Goal: Task Accomplishment & Management: Manage account settings

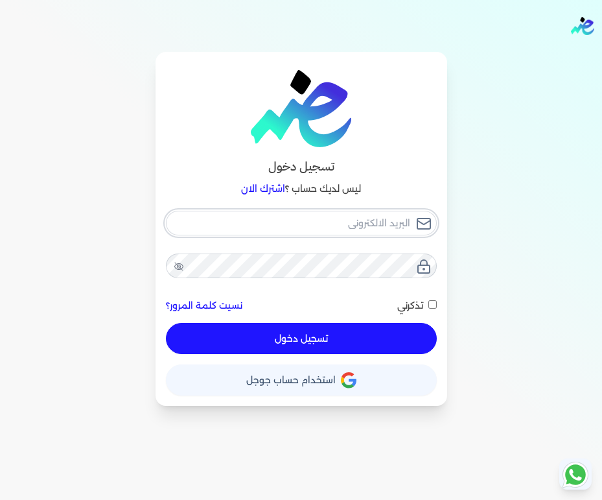
type input "[EMAIL_ADDRESS][DOMAIN_NAME]"
click at [349, 336] on button "تسجيل دخول" at bounding box center [301, 338] width 271 height 31
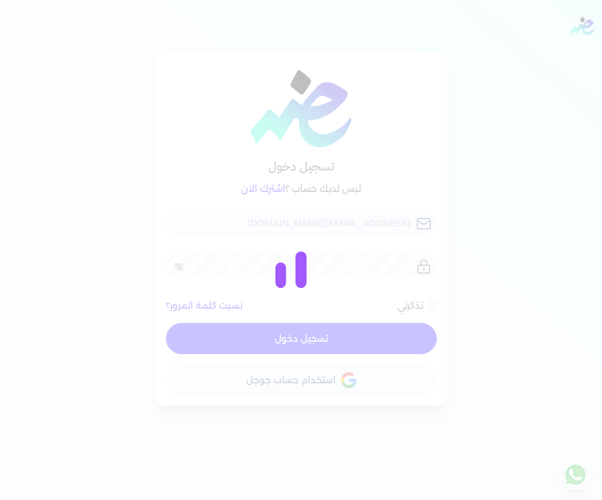
checkbox input "false"
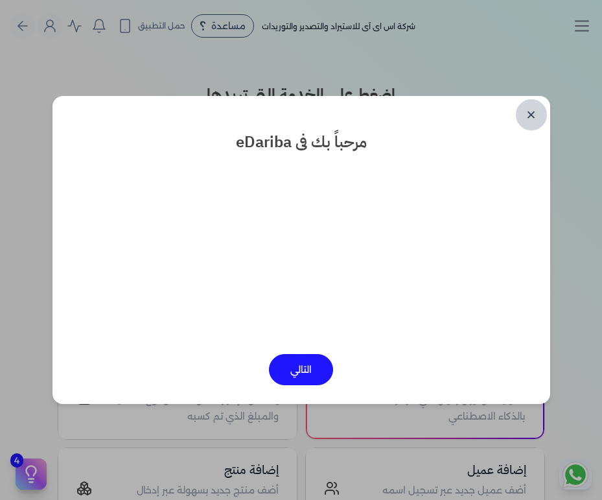
click at [530, 115] on link "✕" at bounding box center [531, 114] width 31 height 31
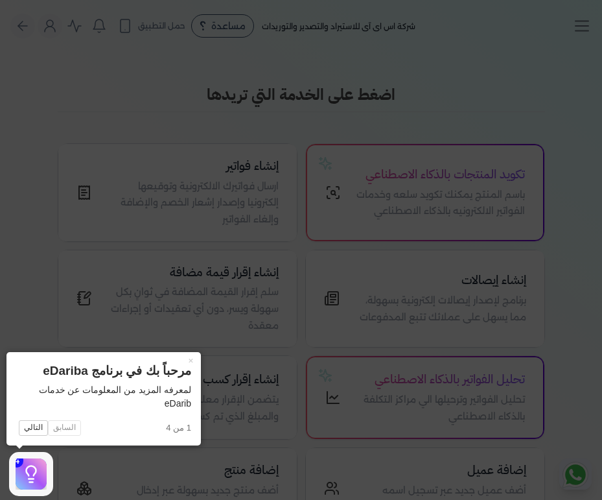
click at [191, 362] on button "×" at bounding box center [190, 361] width 21 height 18
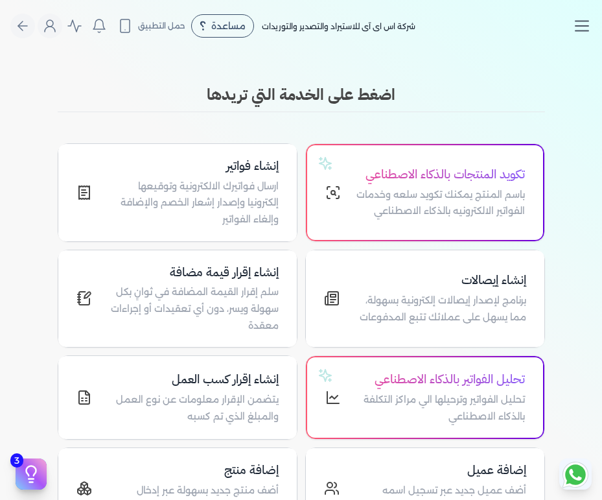
click at [585, 25] on icon "Toggle navigation" at bounding box center [581, 25] width 19 height 19
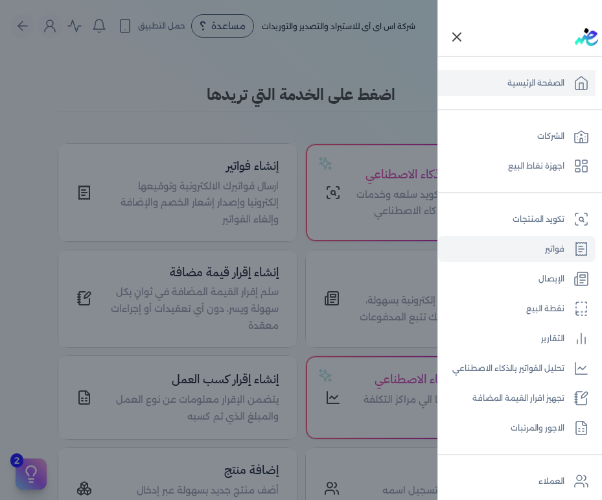
click at [550, 251] on link "فواتير" at bounding box center [517, 249] width 158 height 26
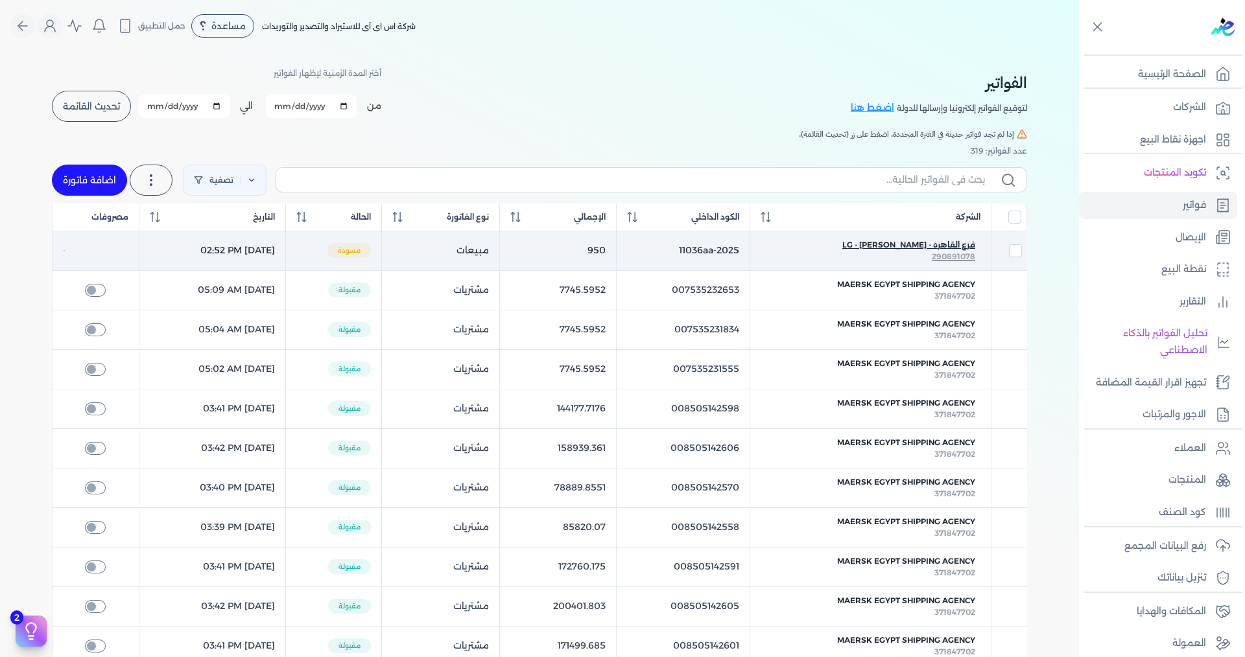
click at [602, 246] on span "فرع القاهره - LG - [PERSON_NAME]" at bounding box center [908, 245] width 133 height 12
checkbox input "true"
click at [602, 247] on span "فرع القاهره - LG - [PERSON_NAME]" at bounding box center [908, 245] width 133 height 12
click at [0, 0] on div at bounding box center [0, 0] width 0 height 0
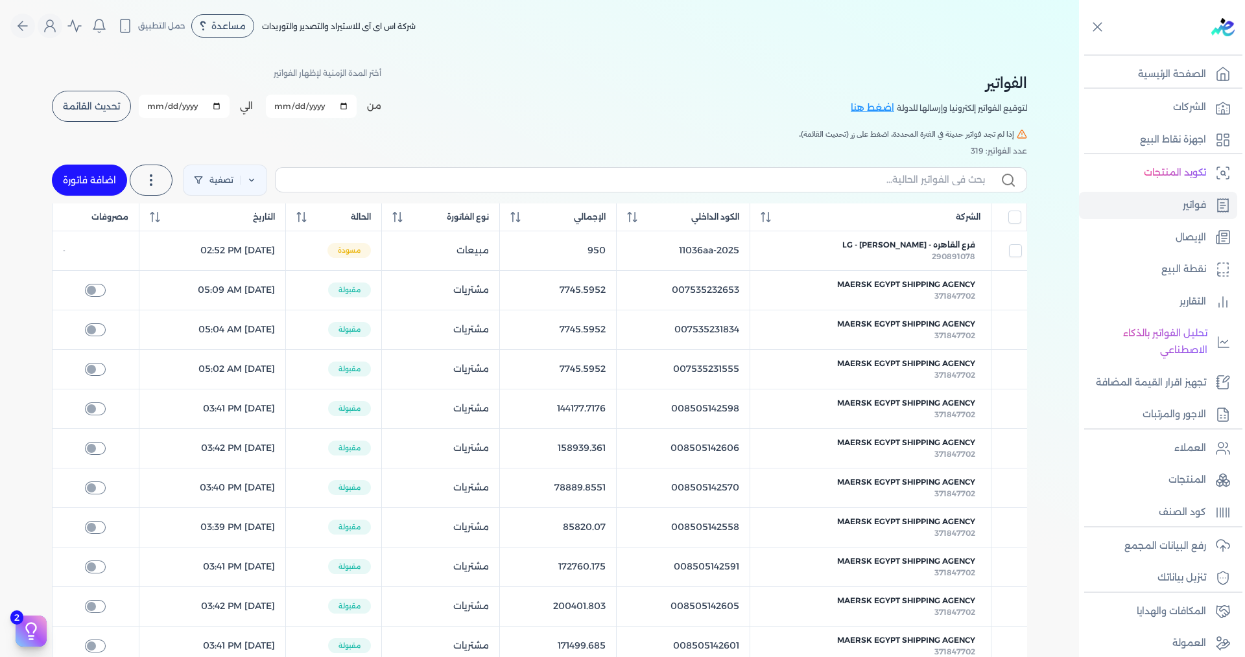
select select "EGP"
select select "B"
select select "EGS"
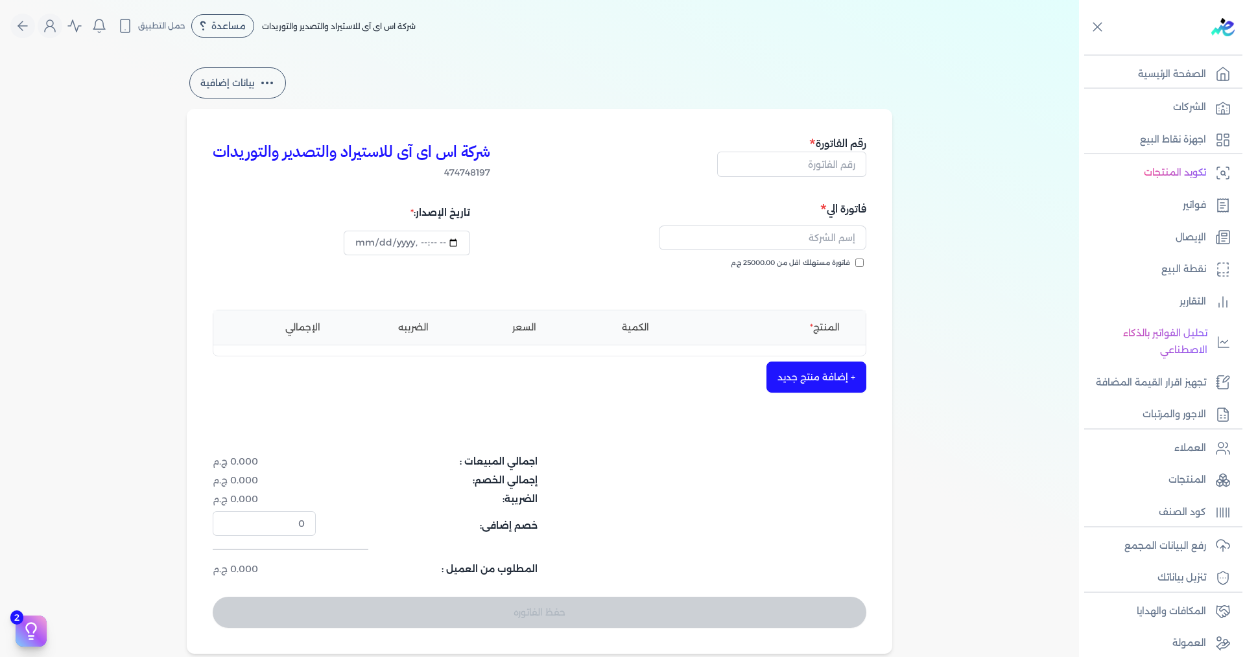
click at [546, 468] on dl "اجمالي المبيعات : 0.000 ج.م" at bounding box center [431, 462] width 436 height 14
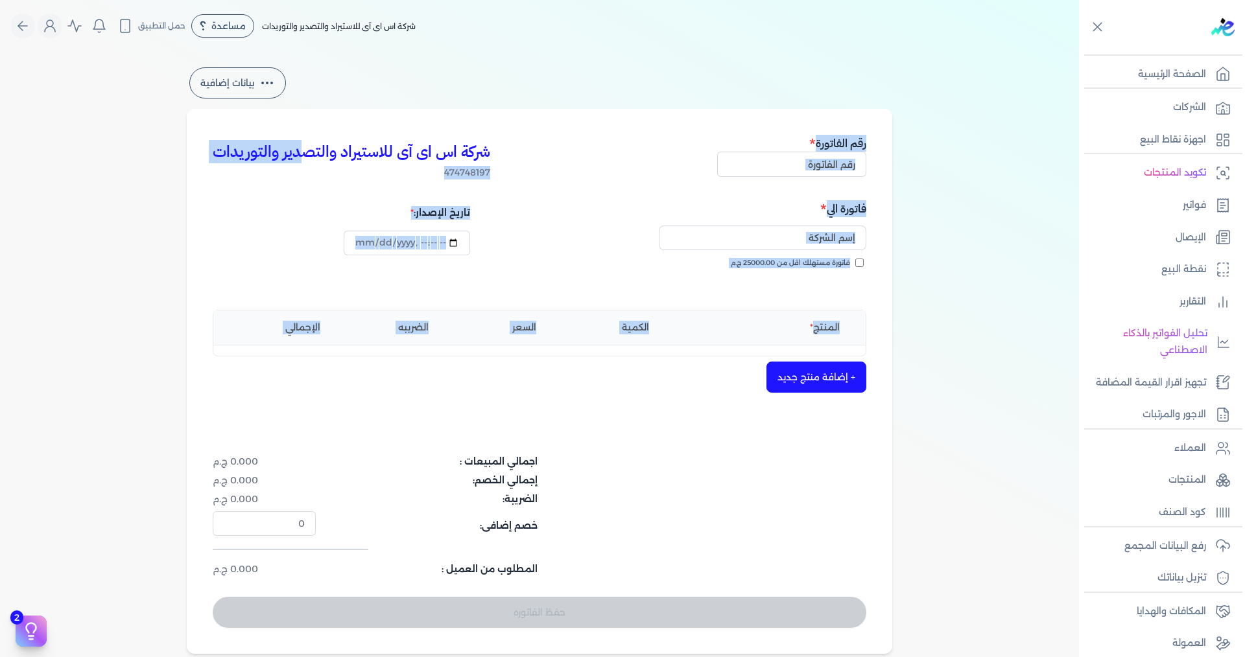
drag, startPoint x: 546, startPoint y: 468, endPoint x: 302, endPoint y: 122, distance: 423.3
click at [302, 122] on div "شركة اس اى آى للاستيراد والتصدير والتوريدات 474748197 رقم الفاتورة فاتورة الي ف…" at bounding box center [539, 381] width 705 height 545
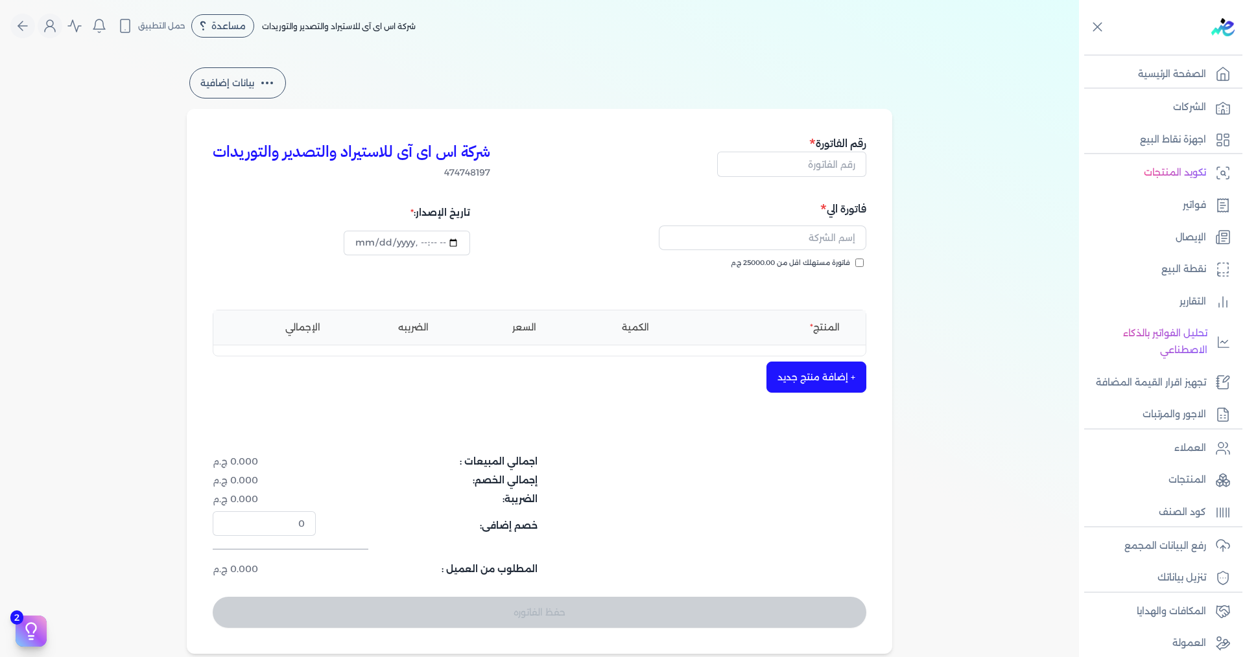
click at [543, 499] on dl "خصم إضافى: 0" at bounding box center [431, 523] width 436 height 25
click at [105, 69] on div "بيانات إضافية شركة اس اى آى للاستيراد والتصدير والتوريدات 474748197 رقم الفاتور…" at bounding box center [539, 359] width 1079 height 589
click at [602, 202] on link "فواتير" at bounding box center [1158, 205] width 158 height 27
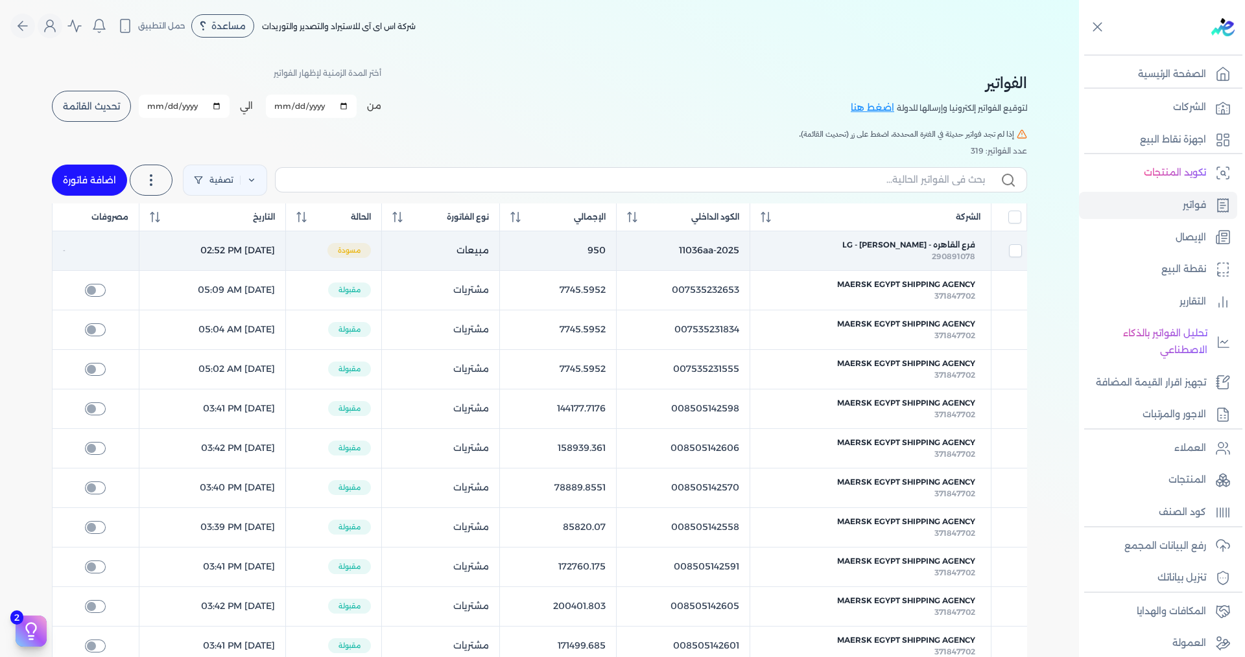
click at [602, 237] on td "فرع القاهره - LG - [PERSON_NAME] 290891078" at bounding box center [870, 251] width 241 height 40
click at [602, 250] on td "11036aa-2025" at bounding box center [683, 251] width 134 height 40
checkbox input "true"
copy td "11036aa"
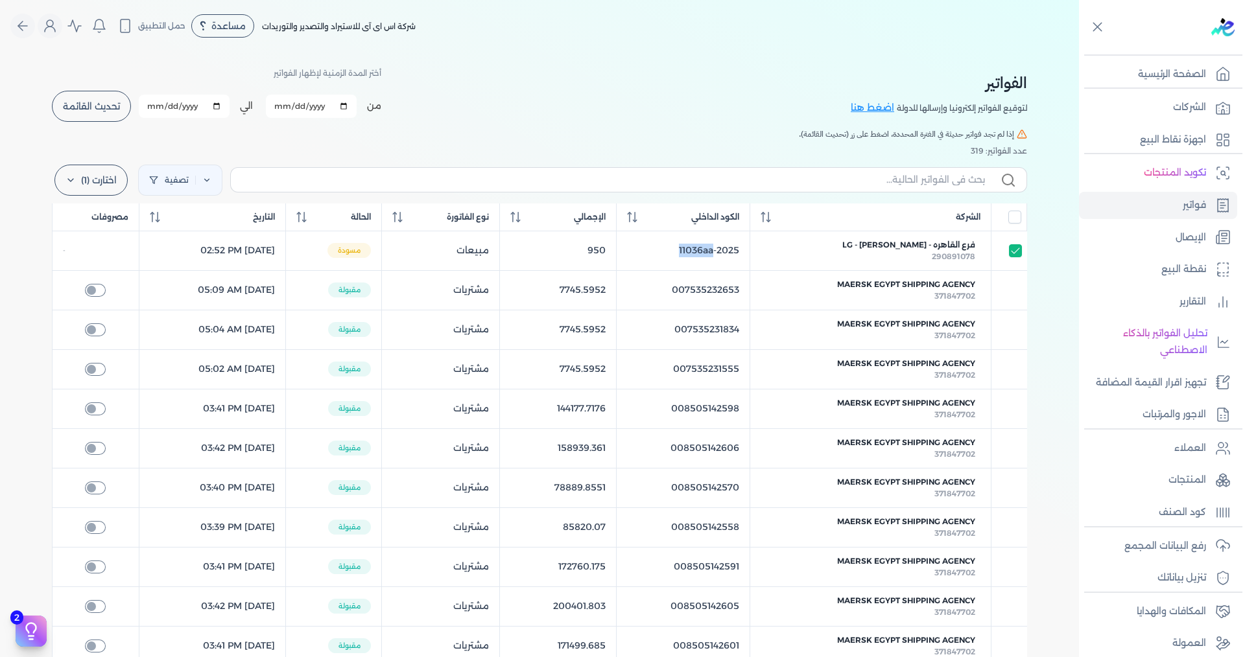
click at [349, 107] on input "[DATE]" at bounding box center [311, 106] width 91 height 23
type input "[DATE]"
drag, startPoint x: 115, startPoint y: 111, endPoint x: 222, endPoint y: 105, distance: 107.1
click at [115, 111] on span "تحديث القائمة" at bounding box center [91, 106] width 57 height 9
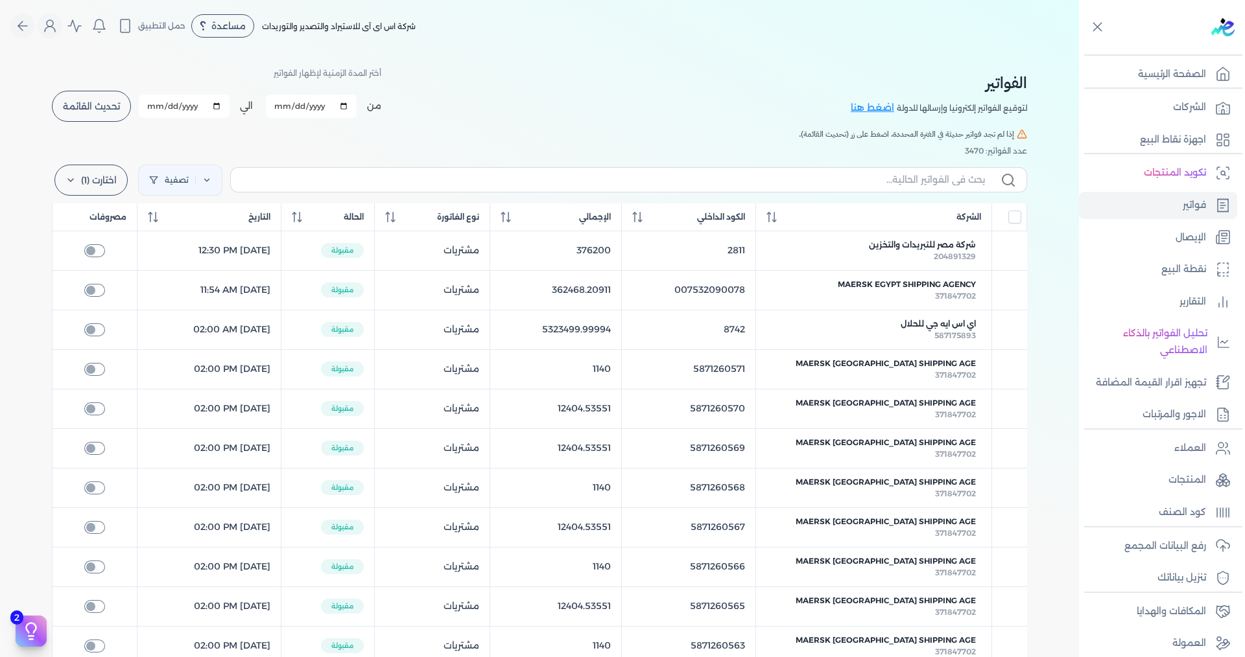
checkbox input "false"
click at [517, 181] on input "text" at bounding box center [612, 180] width 743 height 14
paste input "11036aa"
type input "11036aa"
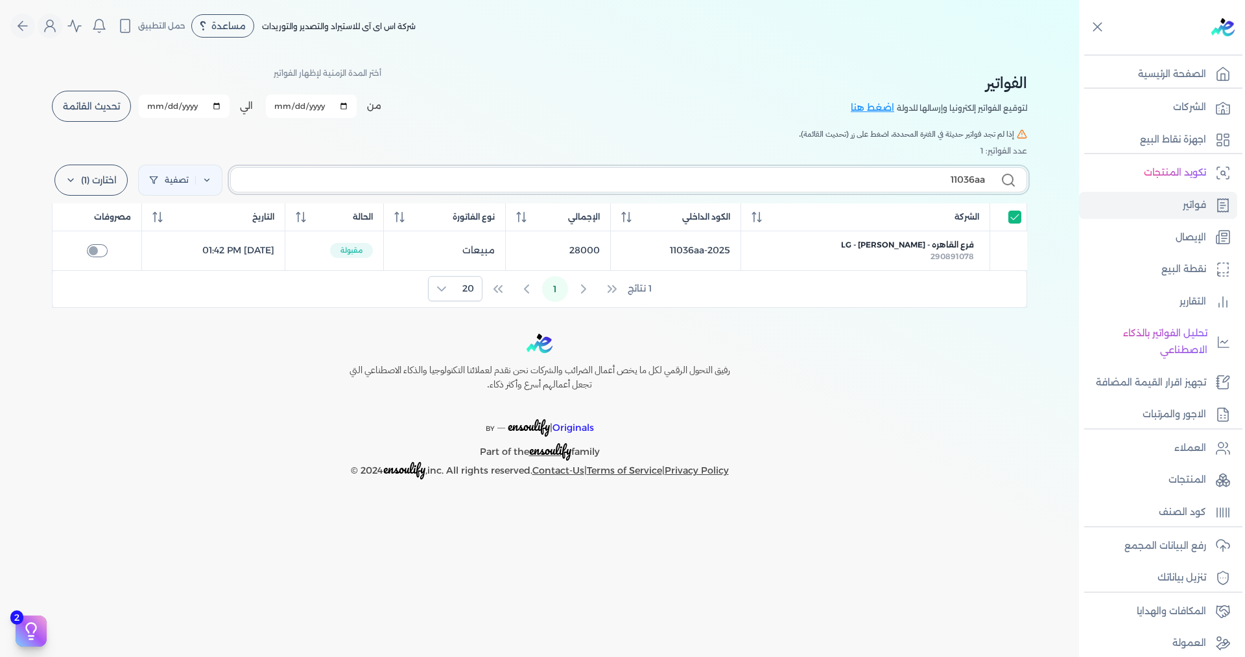
checkbox input "true"
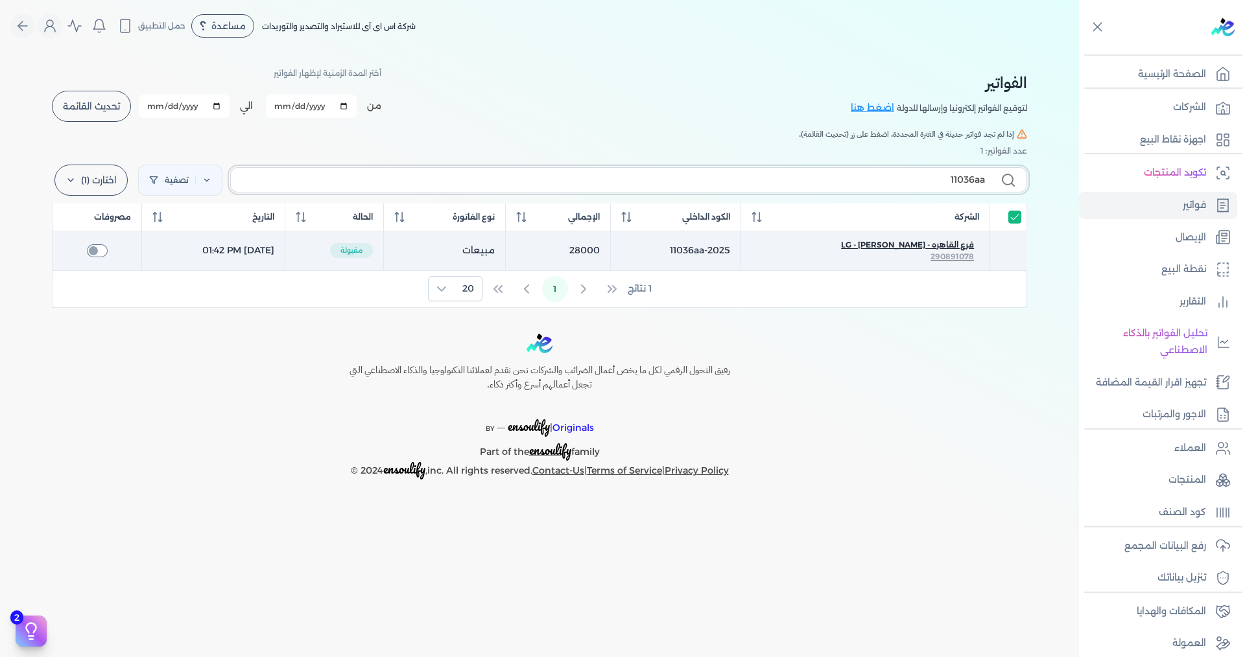
type input "11036aa"
click at [602, 251] on div "290891078" at bounding box center [864, 257] width 217 height 12
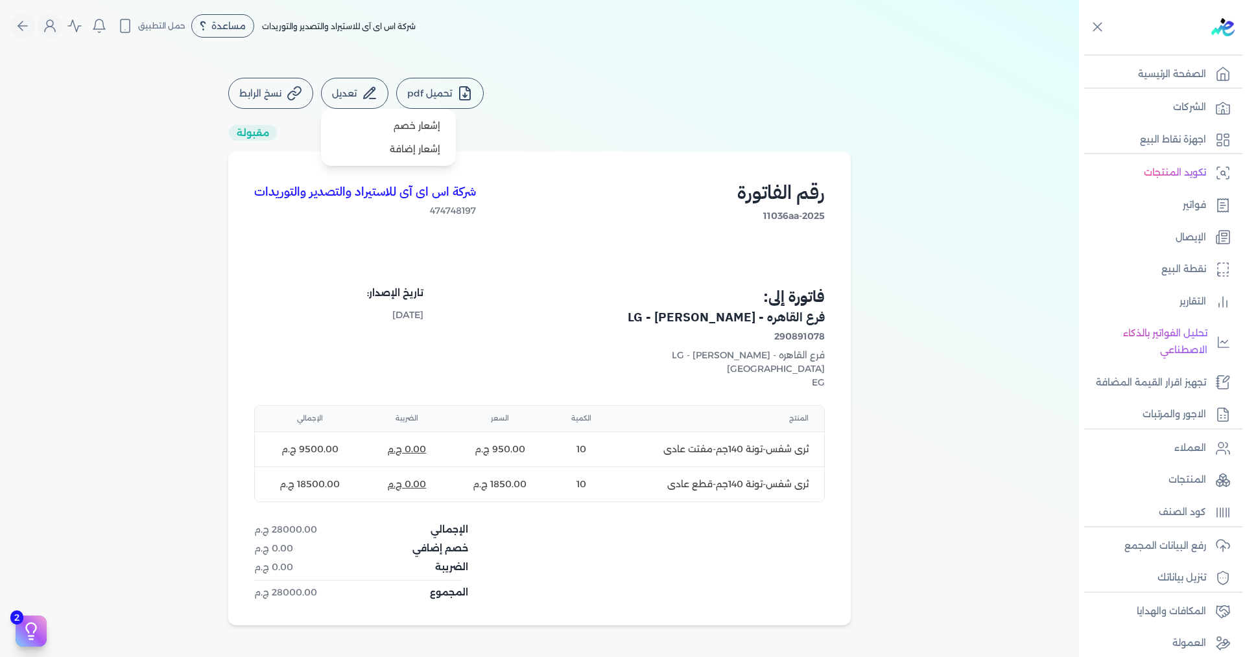
click at [372, 99] on icon at bounding box center [372, 99] width 6 height 0
click at [386, 132] on link "إشعار خصم" at bounding box center [388, 125] width 124 height 23
select select "EGP"
select select "B"
select select "EGS"
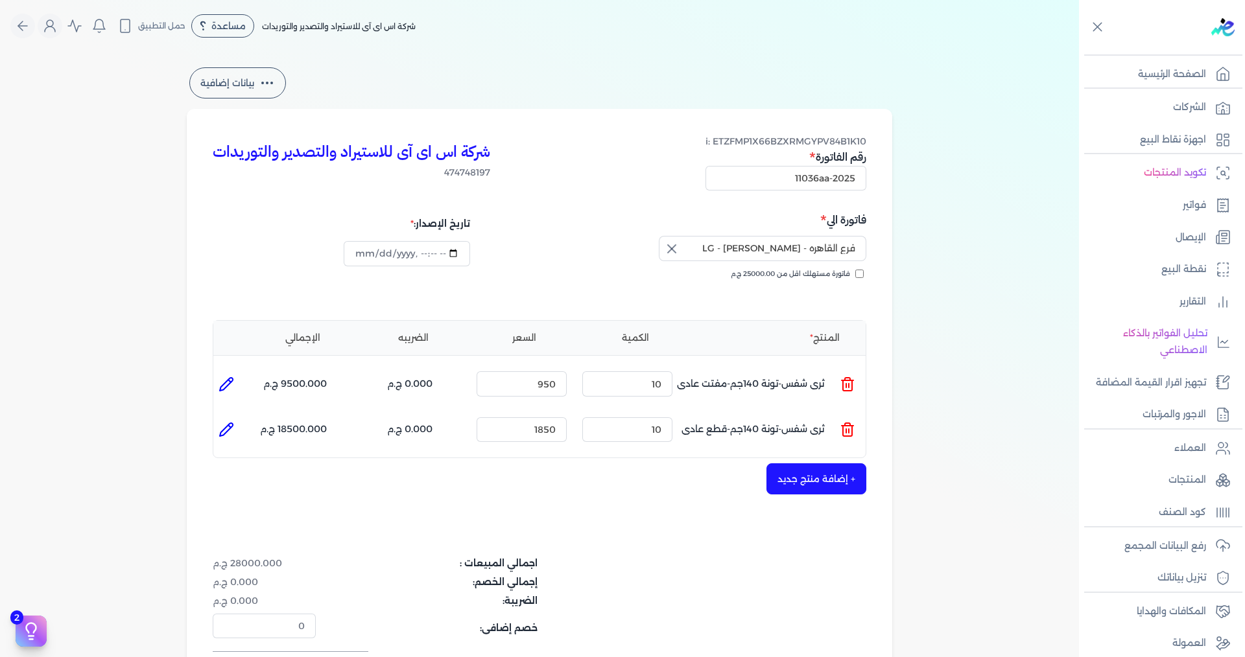
type input "[DATE]T14:42:44"
click at [602, 142] on span "i: ETZFMP1X66BZXRMGYPV84B1K10" at bounding box center [785, 141] width 161 height 12
click at [602, 147] on div "i: ETZFMP1X66BZXRMGYPV84B1K10 رقم الفاتورة 11036aa-2025" at bounding box center [785, 163] width 161 height 56
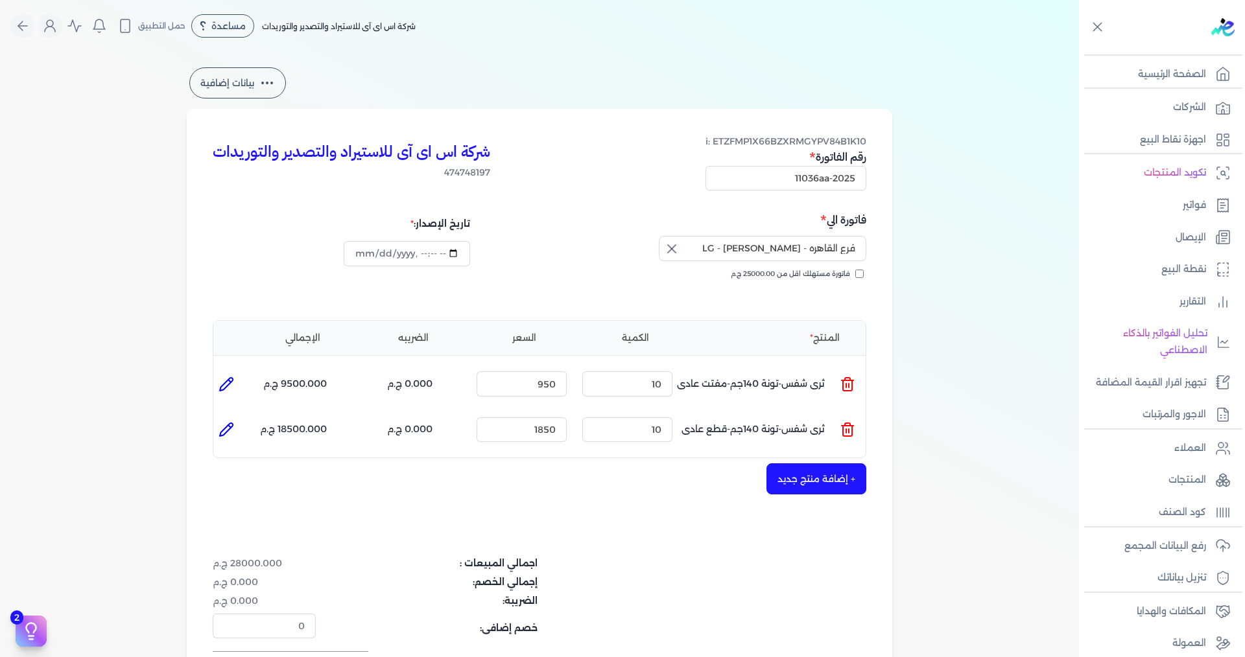
click at [602, 147] on div "i: ETZFMP1X66BZXRMGYPV84B1K10 رقم الفاتورة 11036aa-2025" at bounding box center [785, 163] width 161 height 56
click at [602, 141] on span "i: ETZFMP1X66BZXRMGYPV84B1K10" at bounding box center [785, 141] width 161 height 12
drag, startPoint x: 739, startPoint y: 141, endPoint x: 828, endPoint y: 149, distance: 89.1
click at [602, 149] on div "i: ETZFMP1X66BZXRMGYPV84B1K10 رقم الفاتورة 11036aa-2025" at bounding box center [785, 163] width 161 height 56
click at [602, 432] on line at bounding box center [846, 431] width 0 height 4
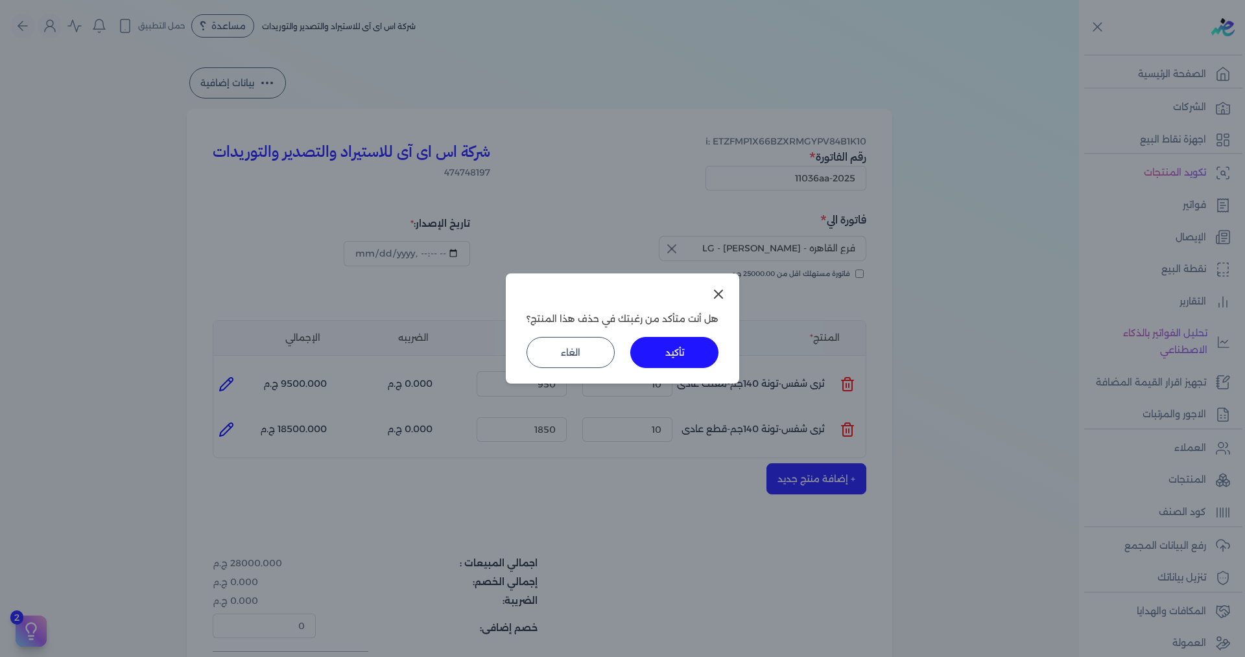
click at [602, 348] on button "تأكيد" at bounding box center [674, 352] width 88 height 31
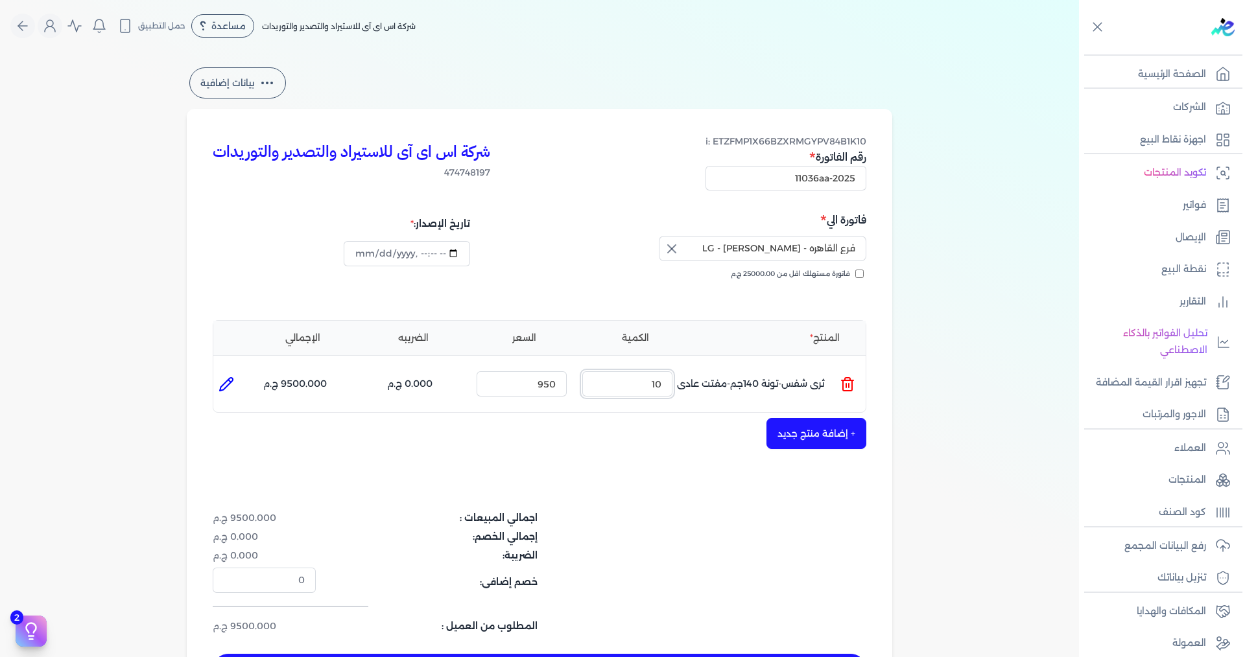
click at [602, 386] on input "10" at bounding box center [627, 383] width 90 height 25
drag, startPoint x: 637, startPoint y: 381, endPoint x: 681, endPoint y: 378, distance: 43.5
click at [602, 384] on input "10" at bounding box center [627, 383] width 90 height 25
type input "1"
click at [455, 254] on input "datetime-local" at bounding box center [407, 253] width 126 height 25
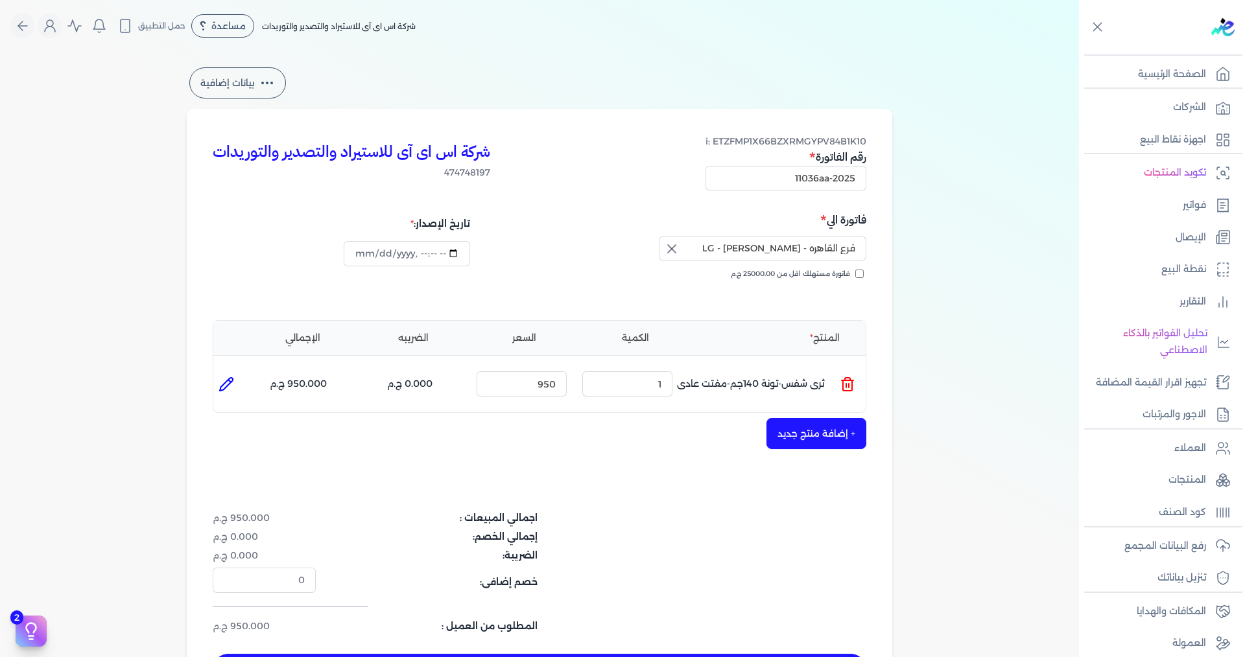
type input "[DATE]T14:42:44"
click at [577, 466] on div "شركة اس اى آى للاستيراد والتصدير والتوريدات 474748197 i: ETZFMP1X66BZXRMGYPV84B…" at bounding box center [539, 410] width 705 height 602
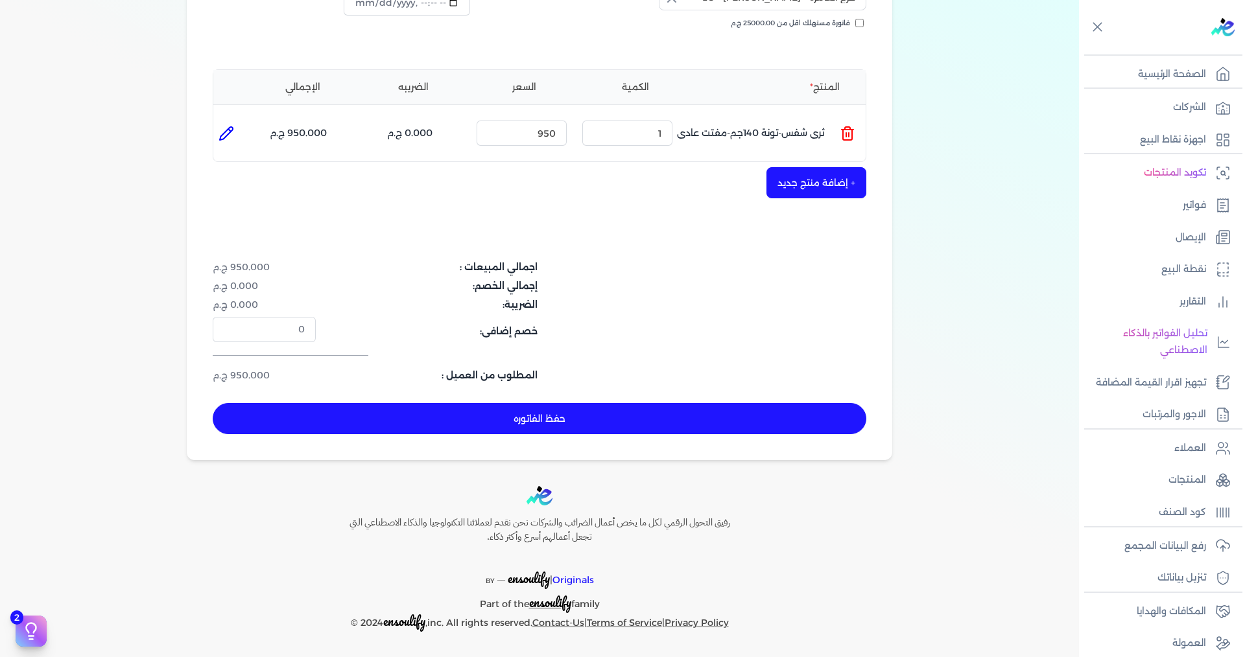
click at [389, 409] on button "حفظ الفاتوره" at bounding box center [539, 418] width 653 height 31
type input "[DATE]"
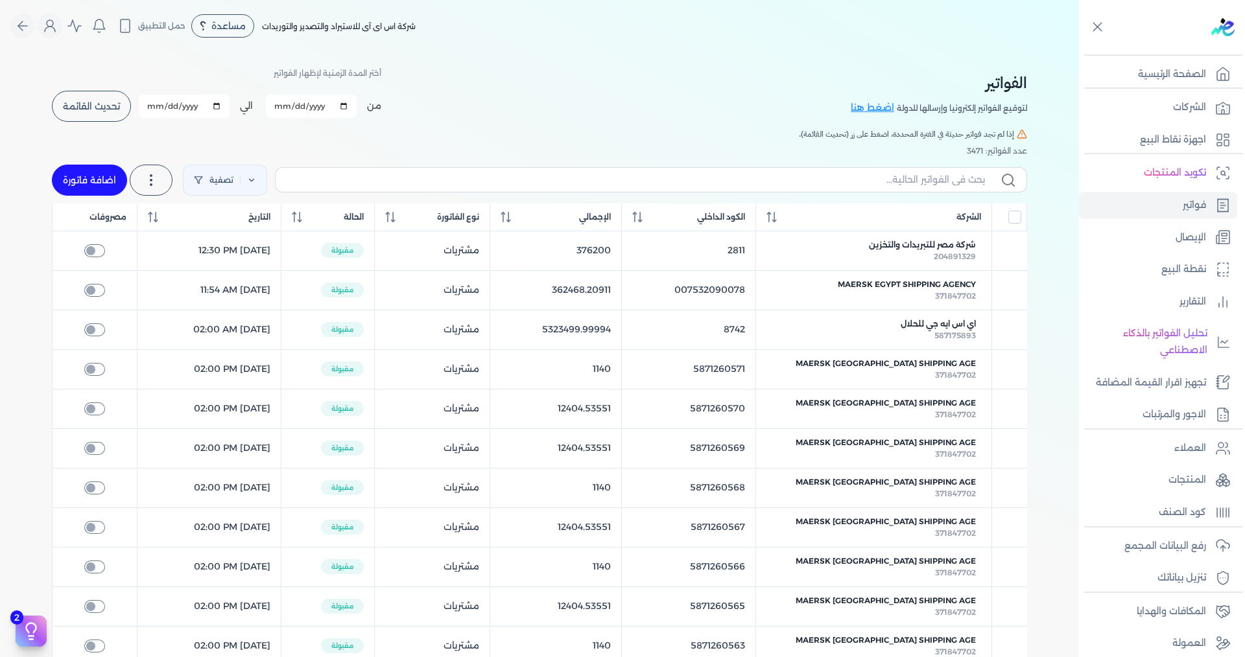
checkbox input "false"
click at [255, 220] on div "التاريخ" at bounding box center [209, 217] width 123 height 12
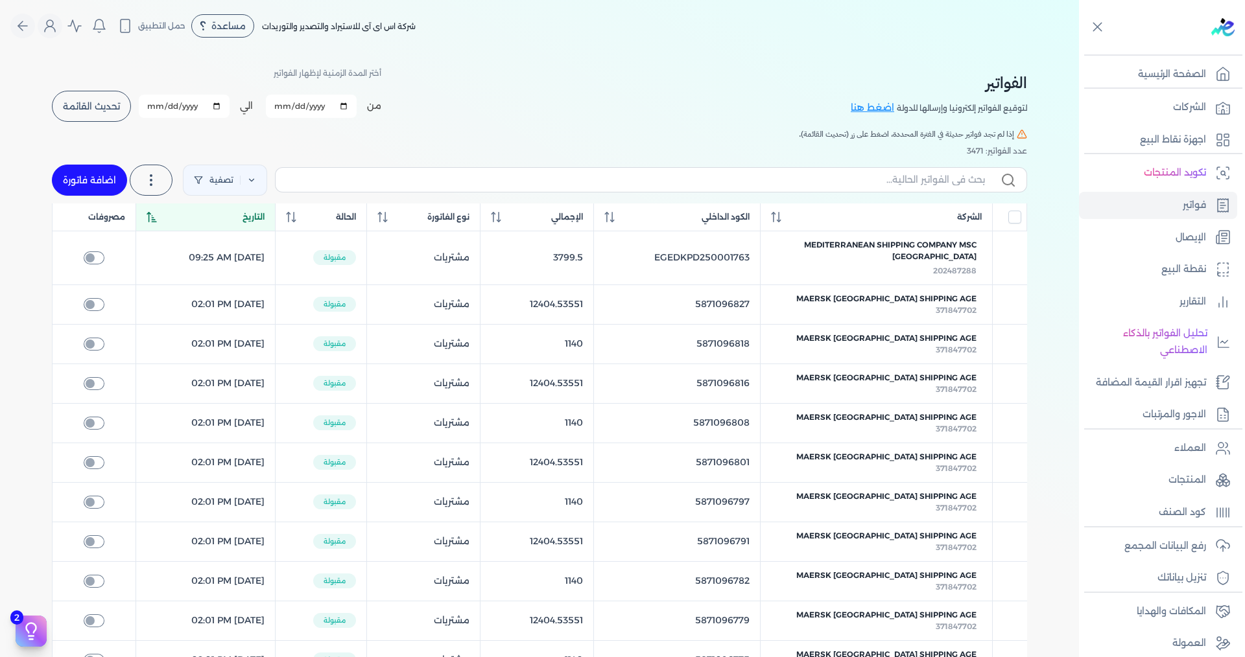
click at [255, 220] on div "التاريخ" at bounding box center [205, 217] width 118 height 12
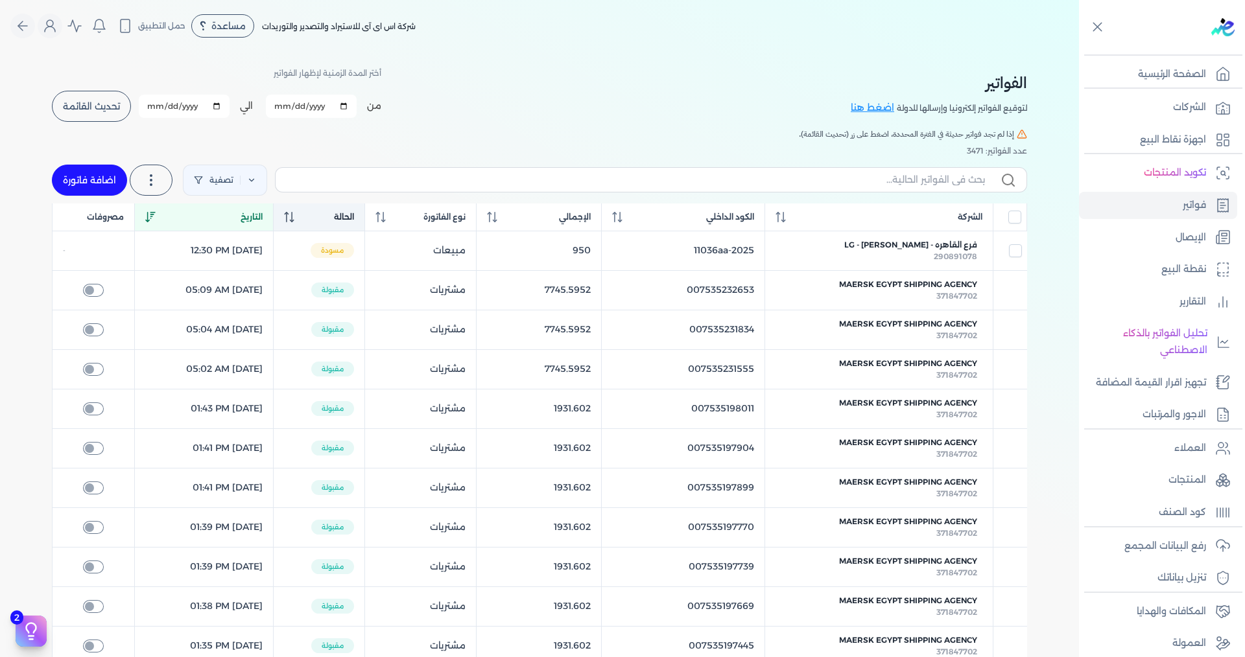
click at [354, 218] on span "الحالة" at bounding box center [344, 217] width 20 height 12
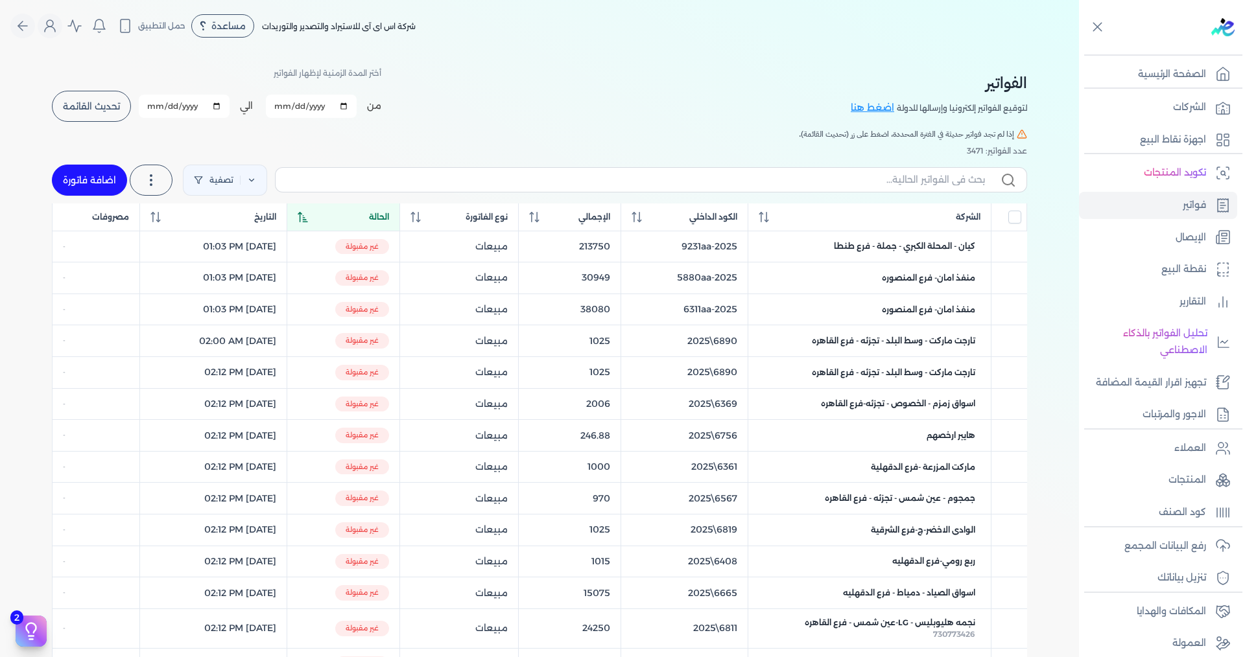
click at [380, 218] on div "الحالة" at bounding box center [343, 217] width 91 height 12
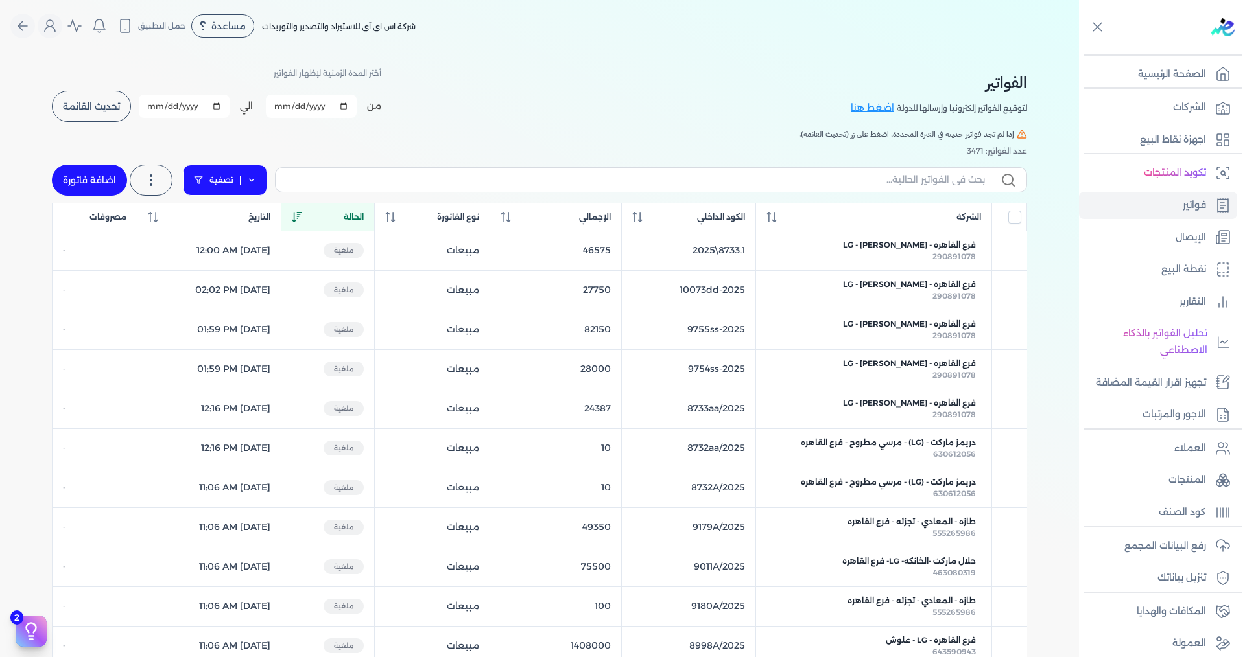
click at [240, 172] on link "تصفية" at bounding box center [225, 180] width 84 height 31
click at [233, 217] on button "اضافة تصفية" at bounding box center [234, 222] width 78 height 16
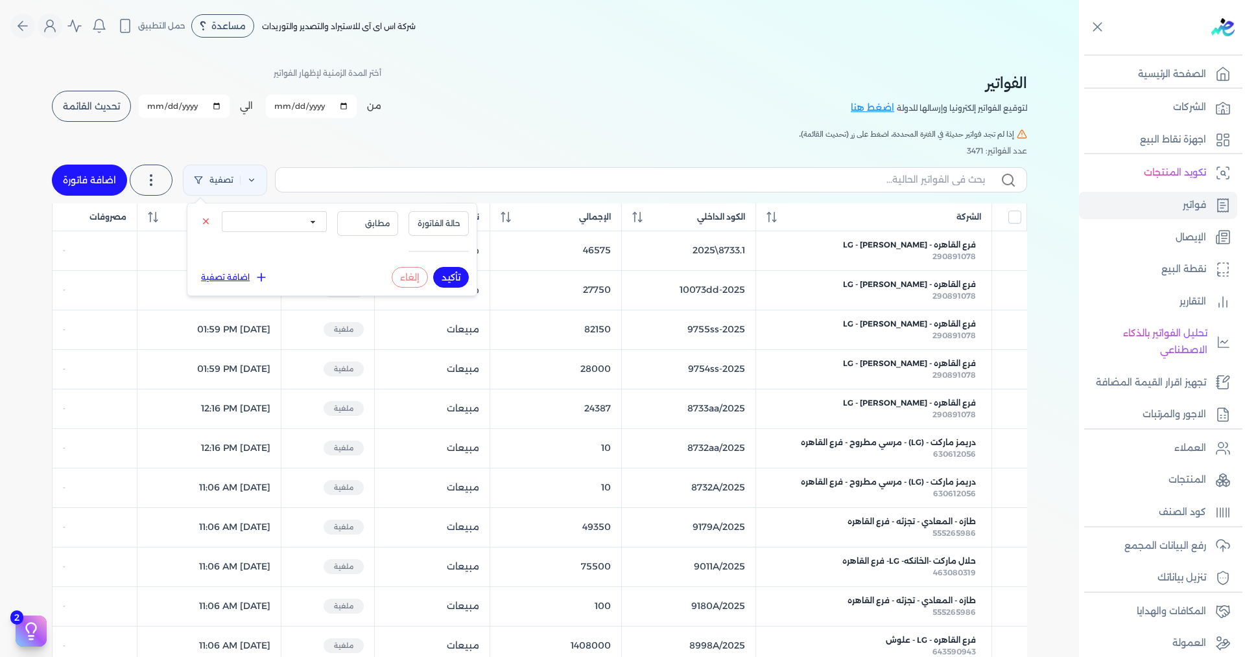
click at [291, 220] on select "الكل مقبولة غير مقبولة مسجلة ملغية مرفوضة مسودة" at bounding box center [274, 221] width 105 height 21
select select "draft"
click at [222, 211] on select "الكل مقبولة غير مقبولة مسجلة ملغية مرفوضة مسودة" at bounding box center [274, 221] width 105 height 21
click at [452, 281] on button "تأكيد" at bounding box center [451, 277] width 36 height 21
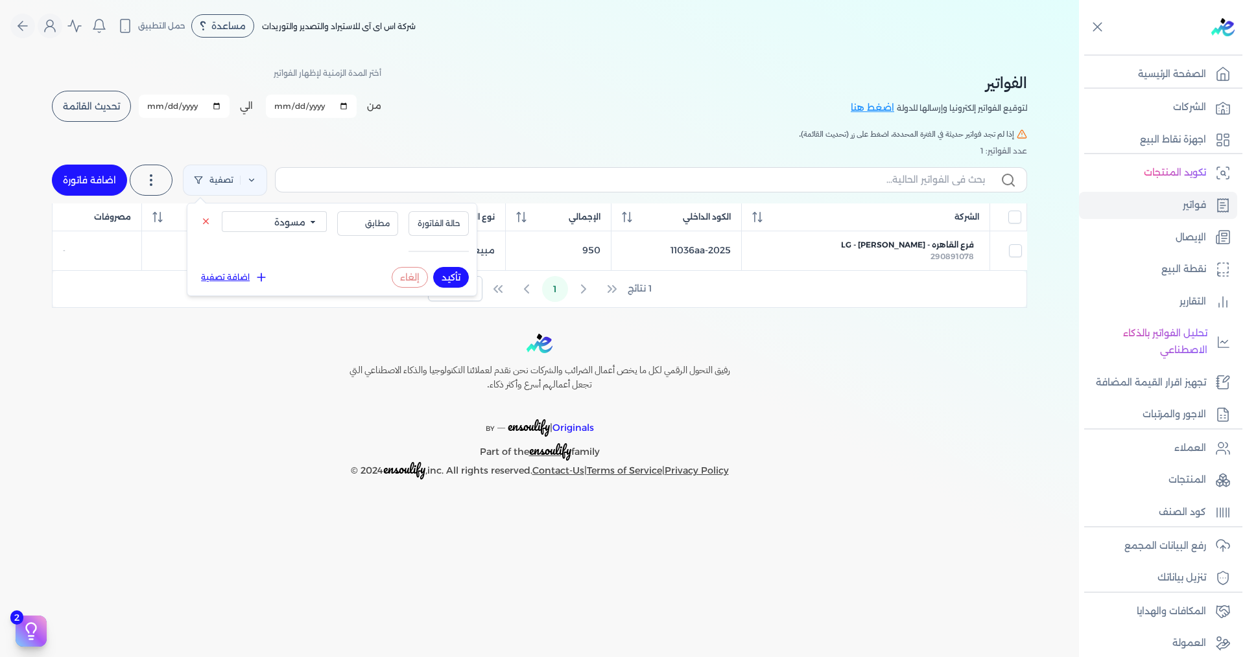
click at [602, 325] on div "Toggle Navigation الاسعار العمولات مساعدة خدمة العملاء دليل المستخدم تسجيل الدخ…" at bounding box center [539, 328] width 1079 height 657
click at [90, 106] on span "تحديث القائمة" at bounding box center [91, 106] width 57 height 9
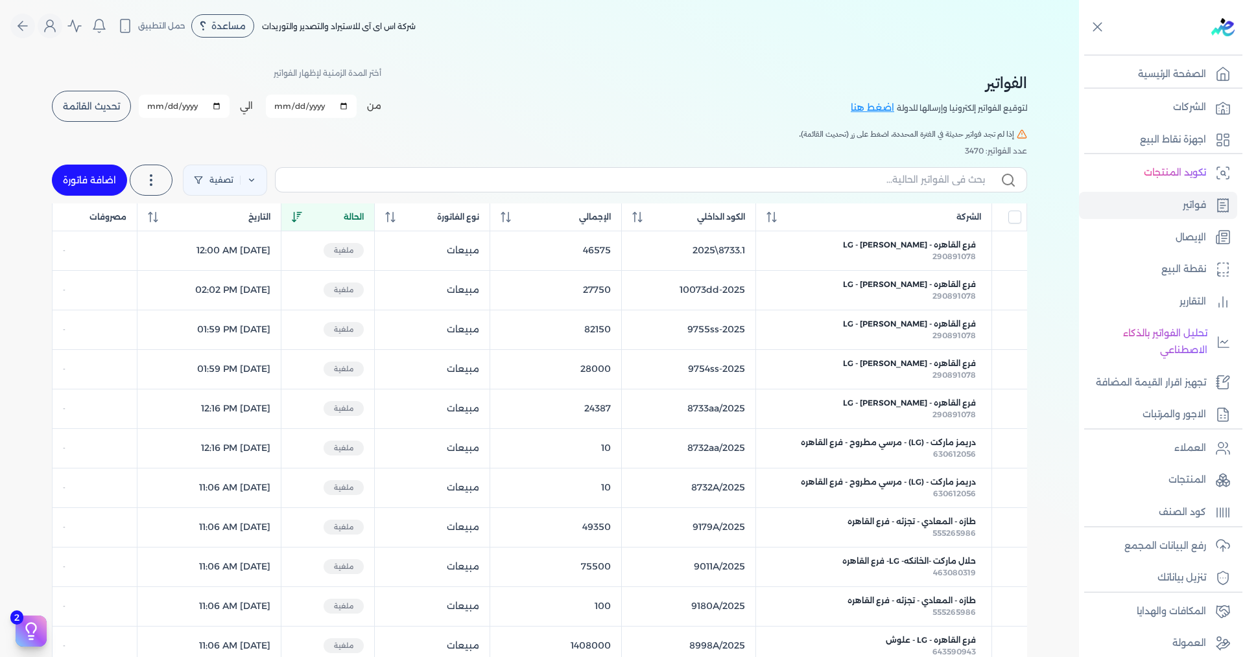
checkbox input "false"
click at [242, 179] on link "تصفية" at bounding box center [225, 180] width 84 height 31
select select "draft"
click at [458, 280] on button "تأكيد" at bounding box center [451, 277] width 36 height 21
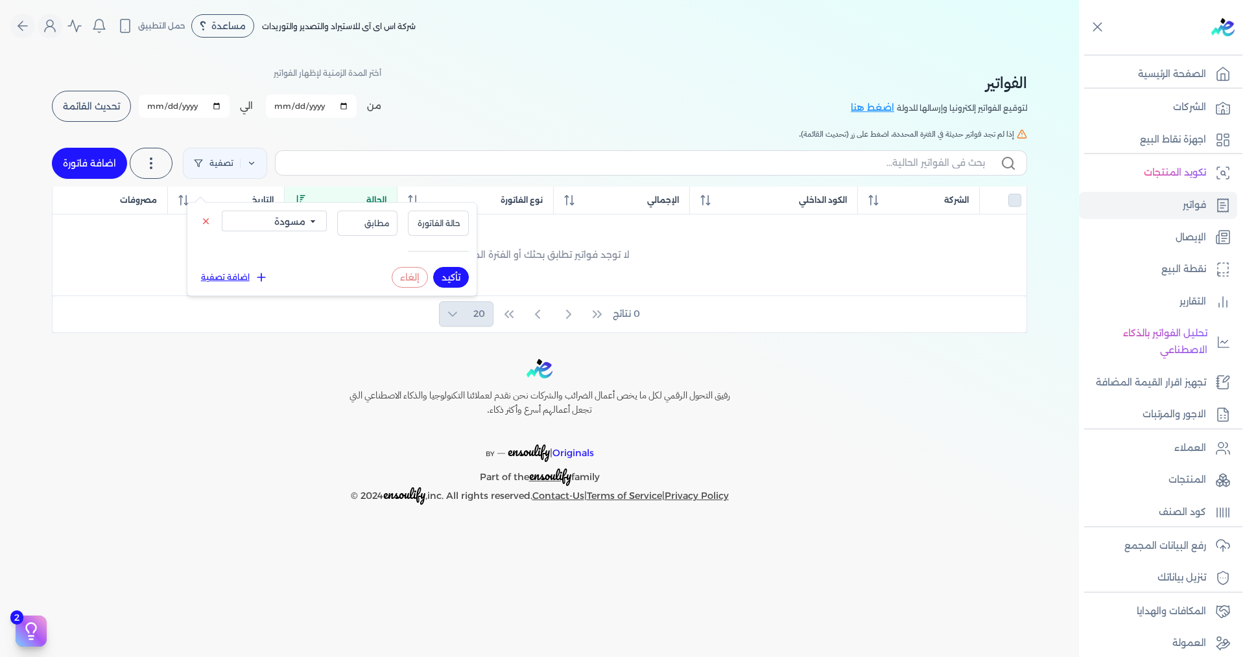
click at [602, 405] on div "رفيق التحول الرقمي لكل ما يخص أعمال الضرائب والشركات نحن نقدم لعملائنا التكنولو…" at bounding box center [539, 432] width 1079 height 146
click at [99, 113] on button "تحديث القائمة" at bounding box center [91, 106] width 79 height 31
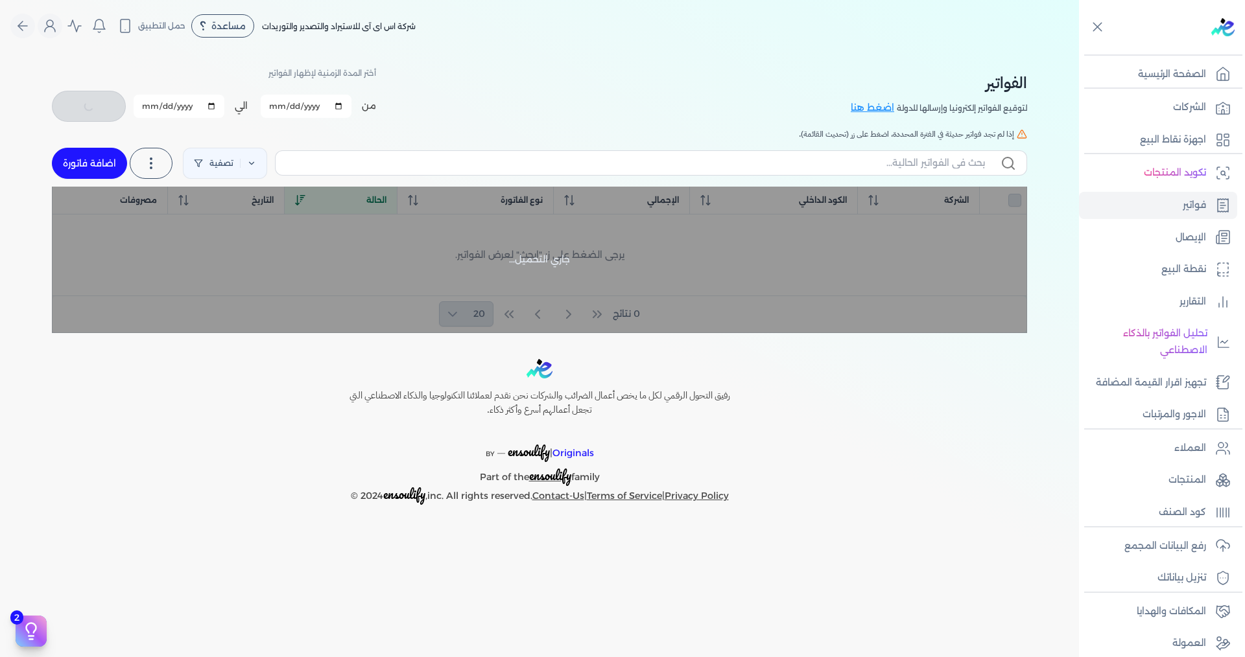
click at [323, 101] on input "[DATE]" at bounding box center [306, 106] width 91 height 23
drag, startPoint x: 342, startPoint y: 111, endPoint x: 174, endPoint y: 85, distance: 169.9
click at [342, 111] on input "[DATE]" at bounding box center [306, 106] width 91 height 23
click at [183, 120] on div "من [DATE] الي [DATE] برجاء تحديد فتره زمنيه برجاء تحديد فتره زمنيه صالحة" at bounding box center [255, 106] width 242 height 34
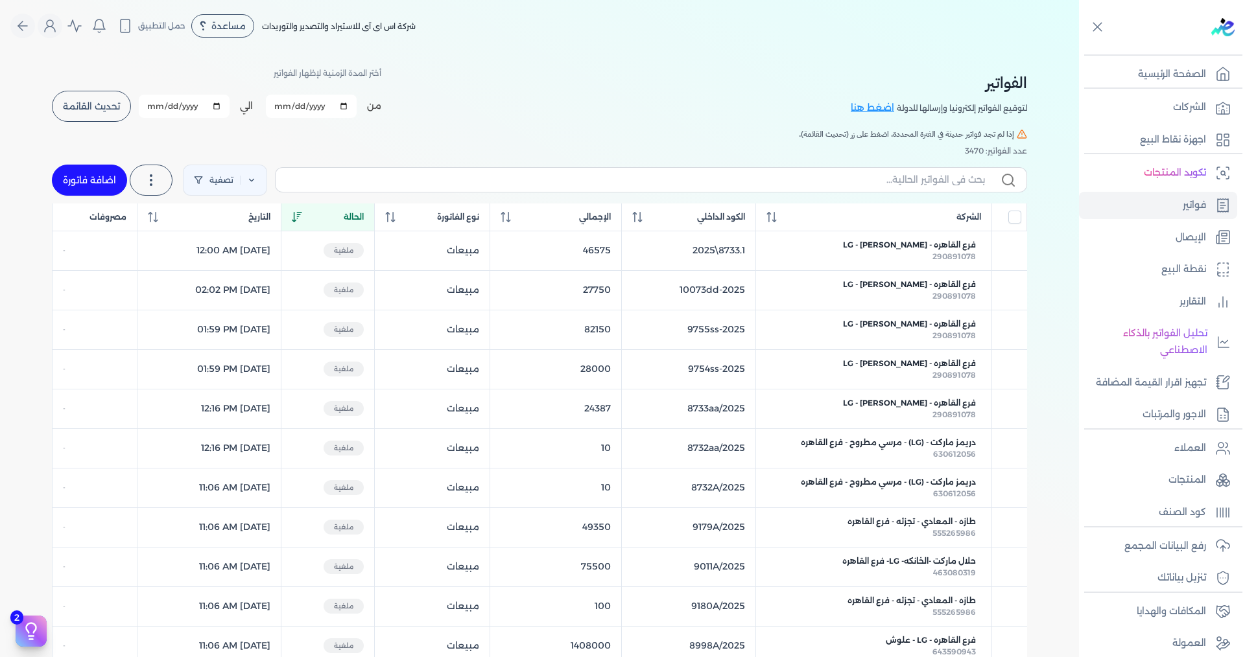
checkbox input "false"
click at [345, 108] on input "[DATE]" at bounding box center [311, 106] width 91 height 23
type input "[DATE]"
click at [91, 107] on span "تحديث القائمة" at bounding box center [91, 106] width 57 height 9
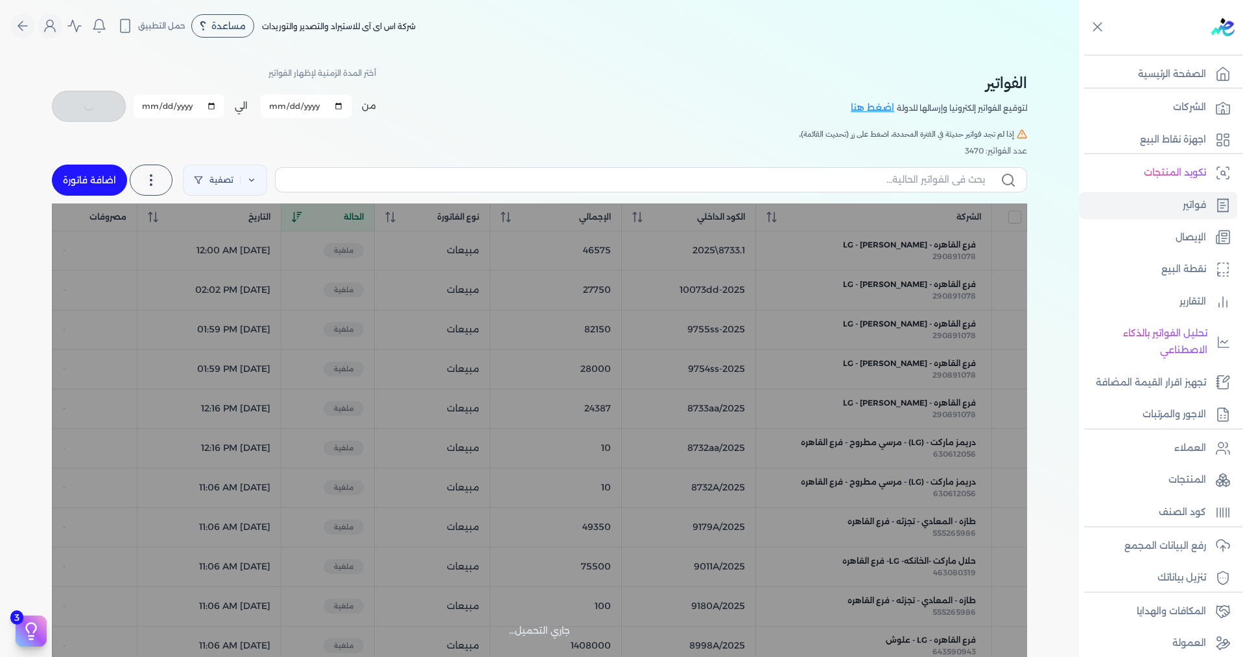
checkbox input "false"
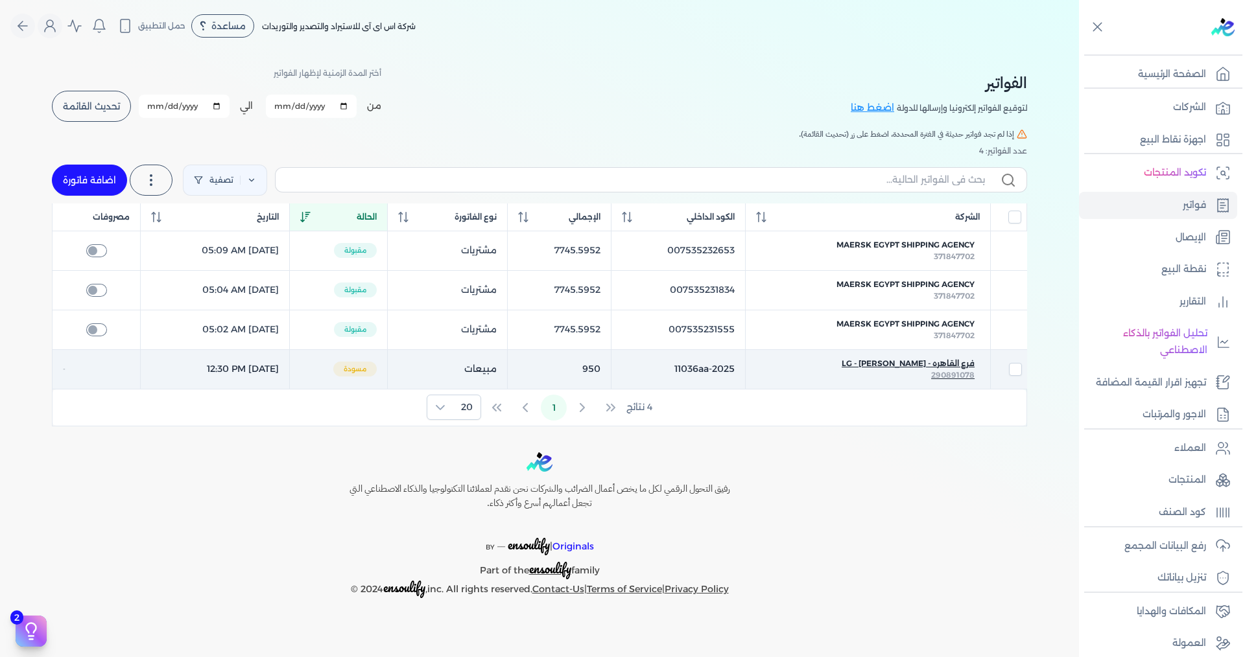
click at [602, 368] on span "فرع القاهره - LG - [PERSON_NAME]" at bounding box center [907, 364] width 133 height 12
select select "EGP"
select select "B"
select select "EGS"
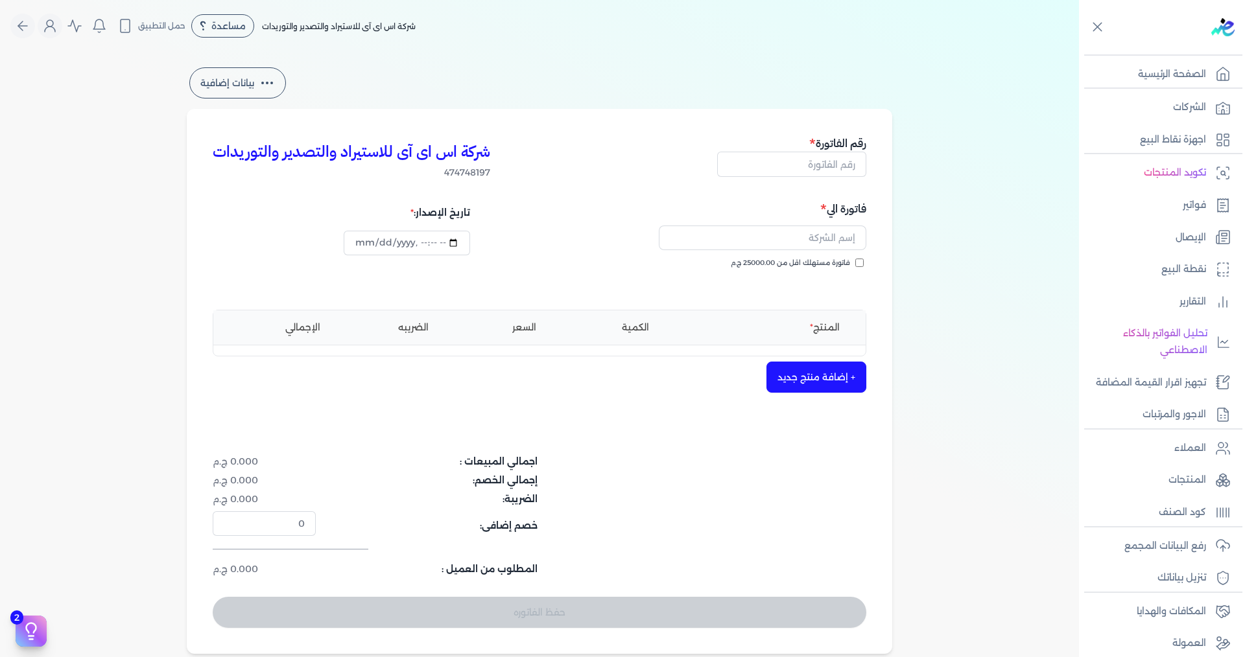
scroll to position [194, 0]
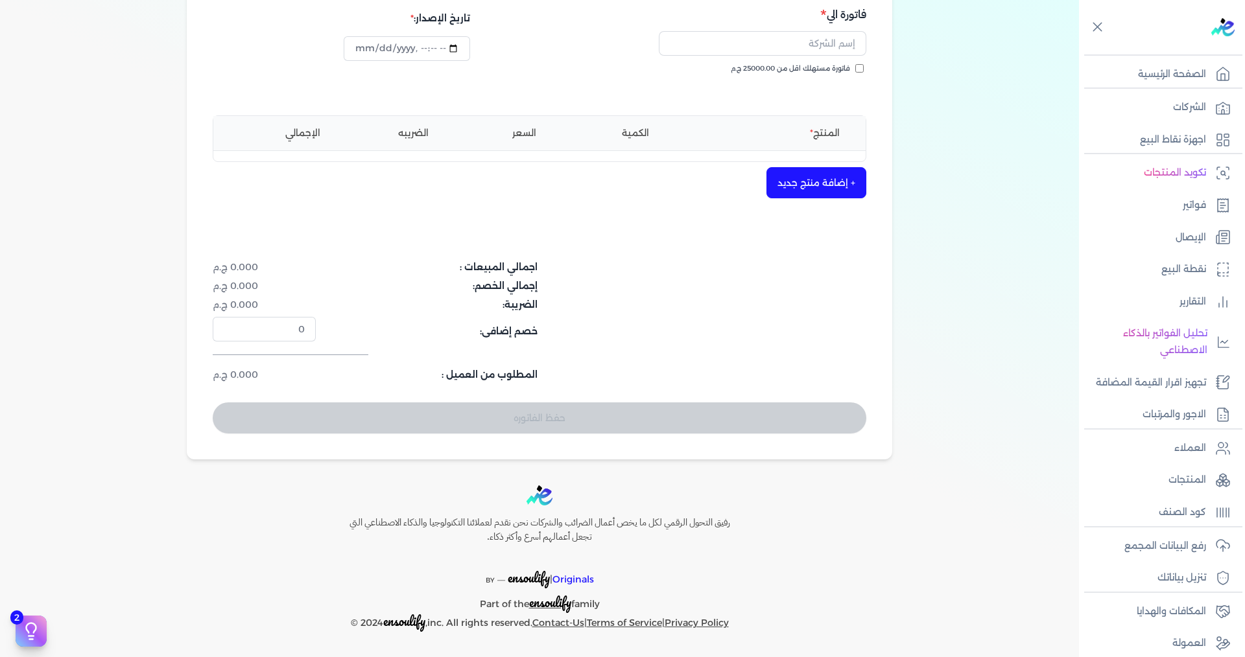
click at [602, 499] on p "كود الصنف" at bounding box center [1181, 512] width 47 height 17
click at [602, 349] on div "بيانات إضافية شركة اس اى آى للاستيراد والتصدير والتوريدات 474748197 رقم الفاتور…" at bounding box center [539, 164] width 1079 height 589
click at [602, 495] on ul "العملاء المنتجات كود الصنف" at bounding box center [1158, 480] width 158 height 91
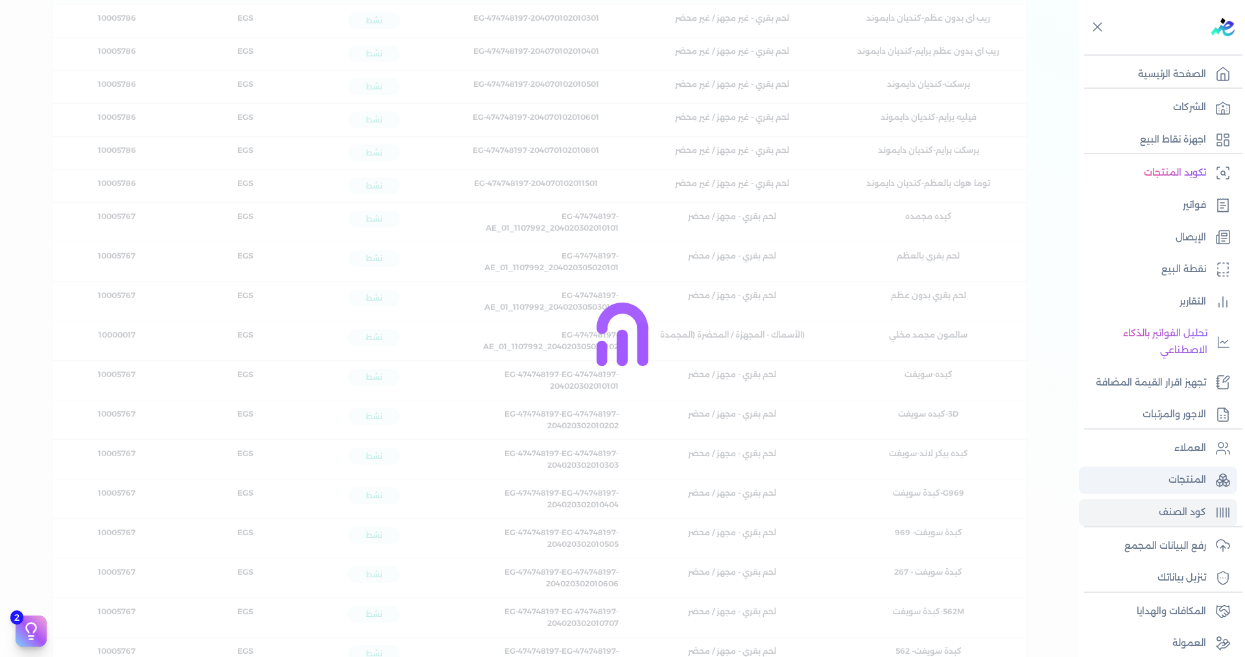
scroll to position [181, 0]
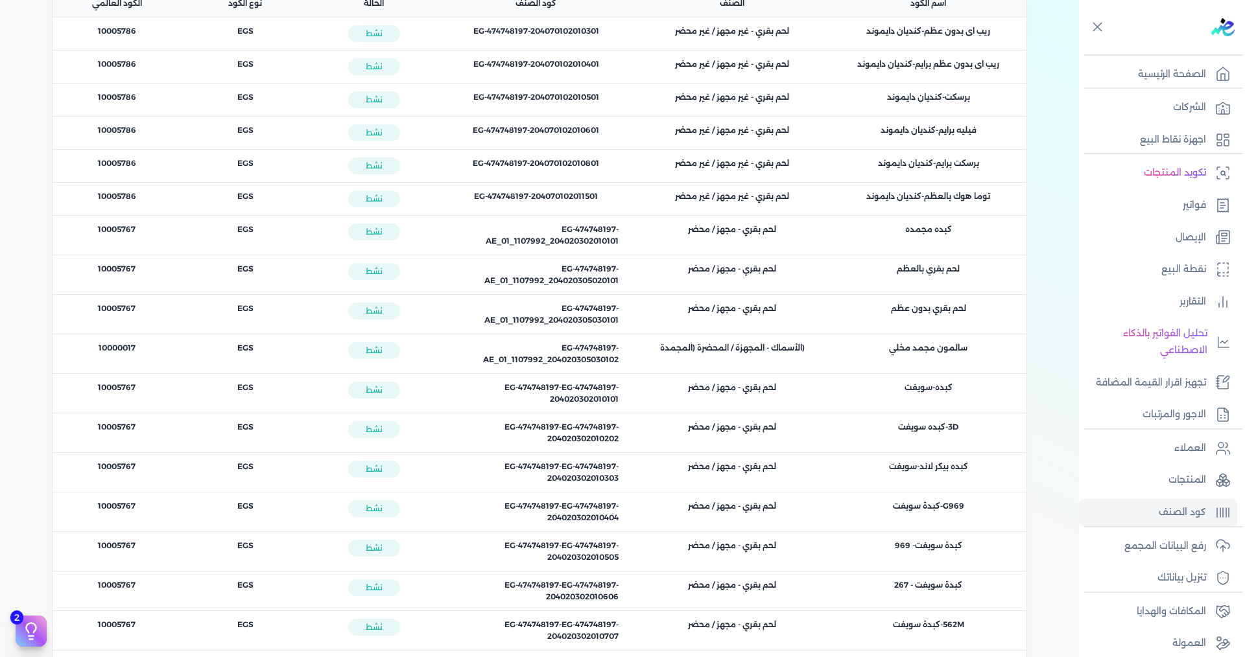
click at [602, 499] on p "كود الصنف" at bounding box center [1181, 512] width 47 height 17
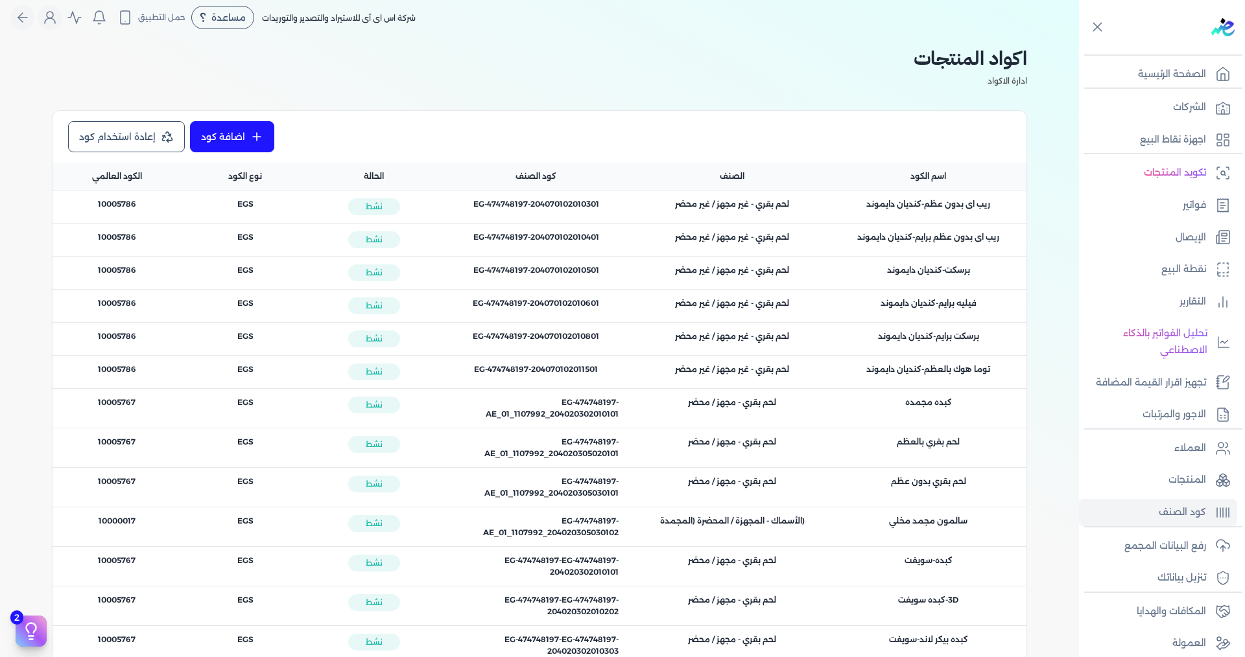
scroll to position [0, 0]
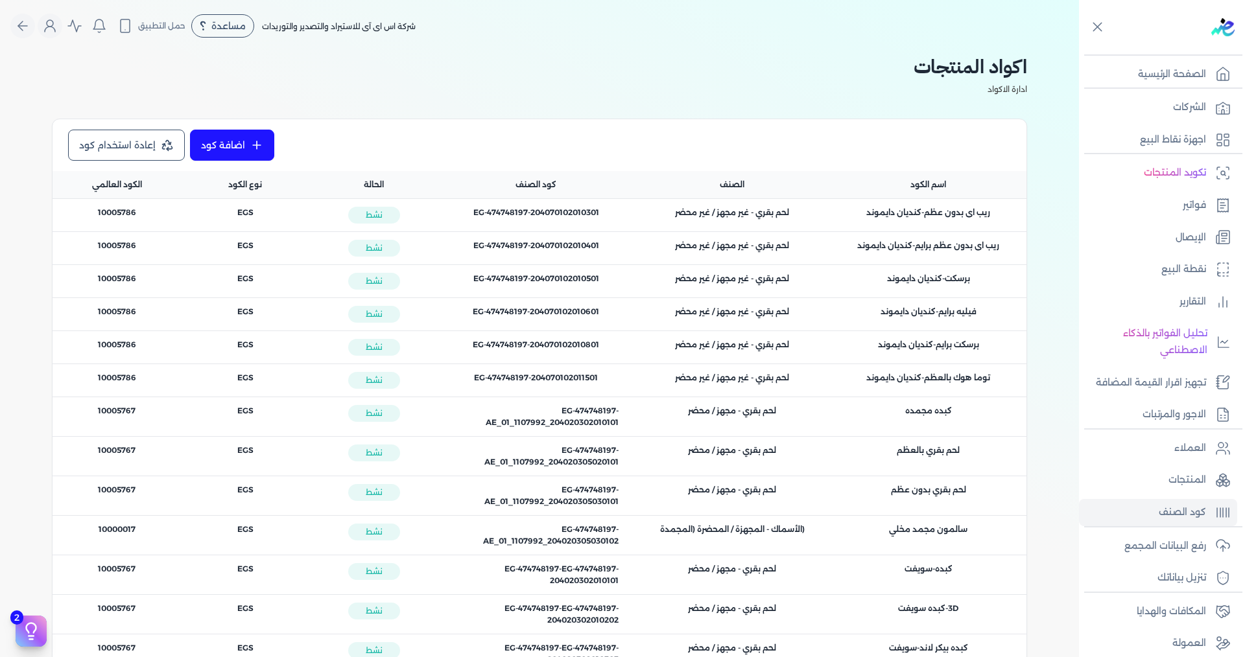
click at [602, 226] on div "الصنف : لحم بقري - غير مجهز / غير محضر" at bounding box center [732, 215] width 196 height 32
